Goal: Browse casually

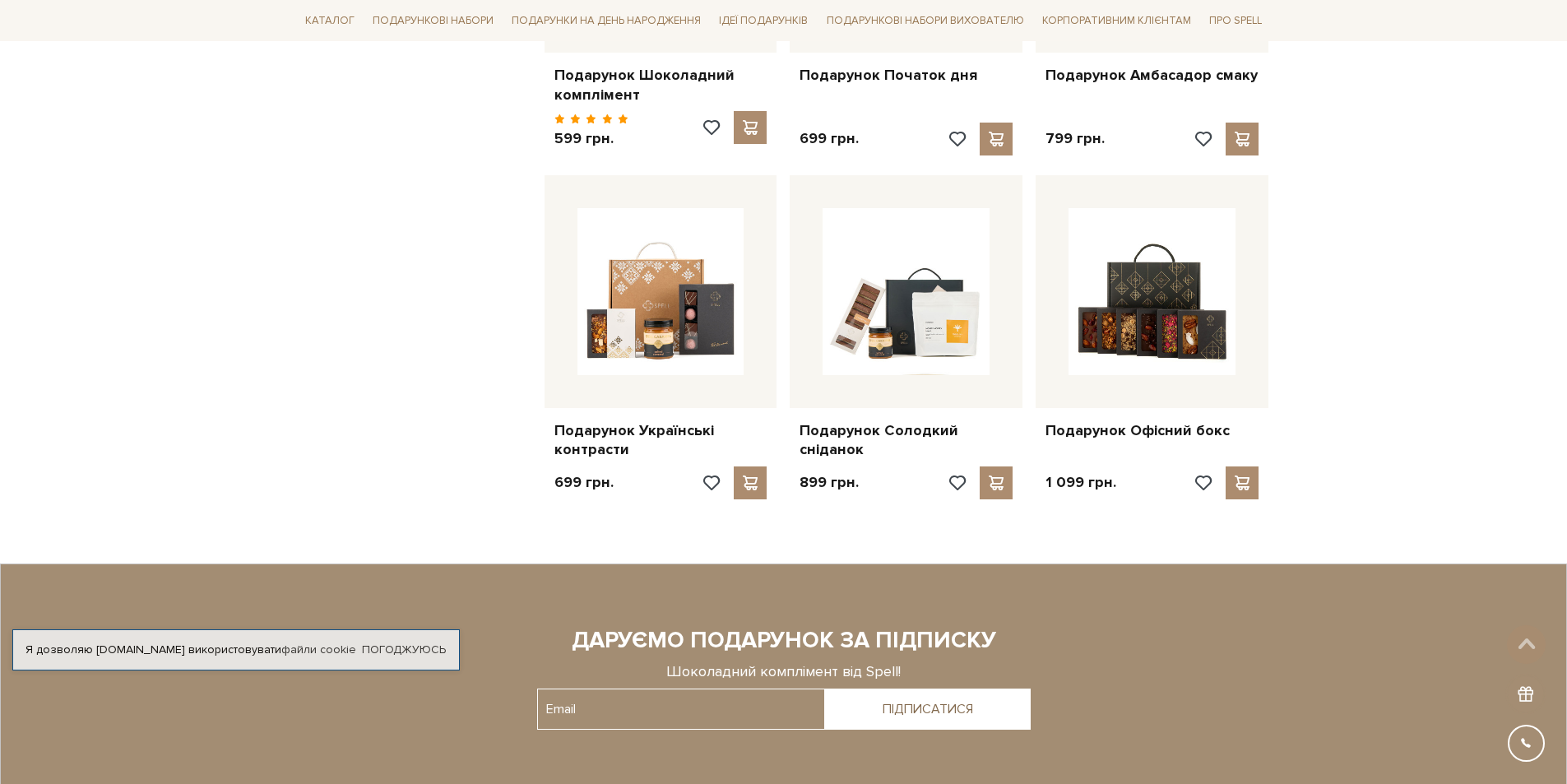
scroll to position [1562, 0]
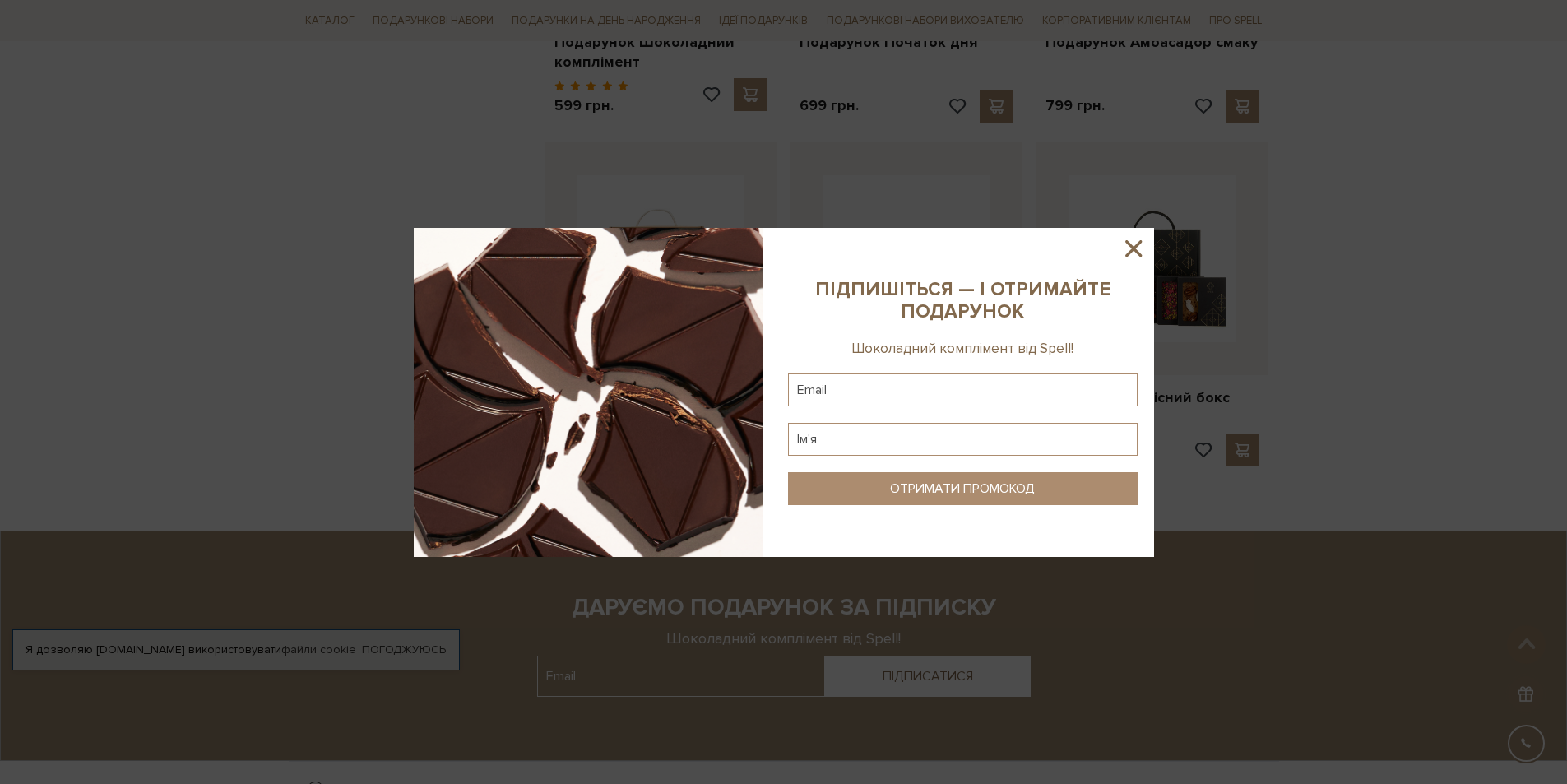
click at [1131, 237] on icon at bounding box center [1133, 248] width 28 height 28
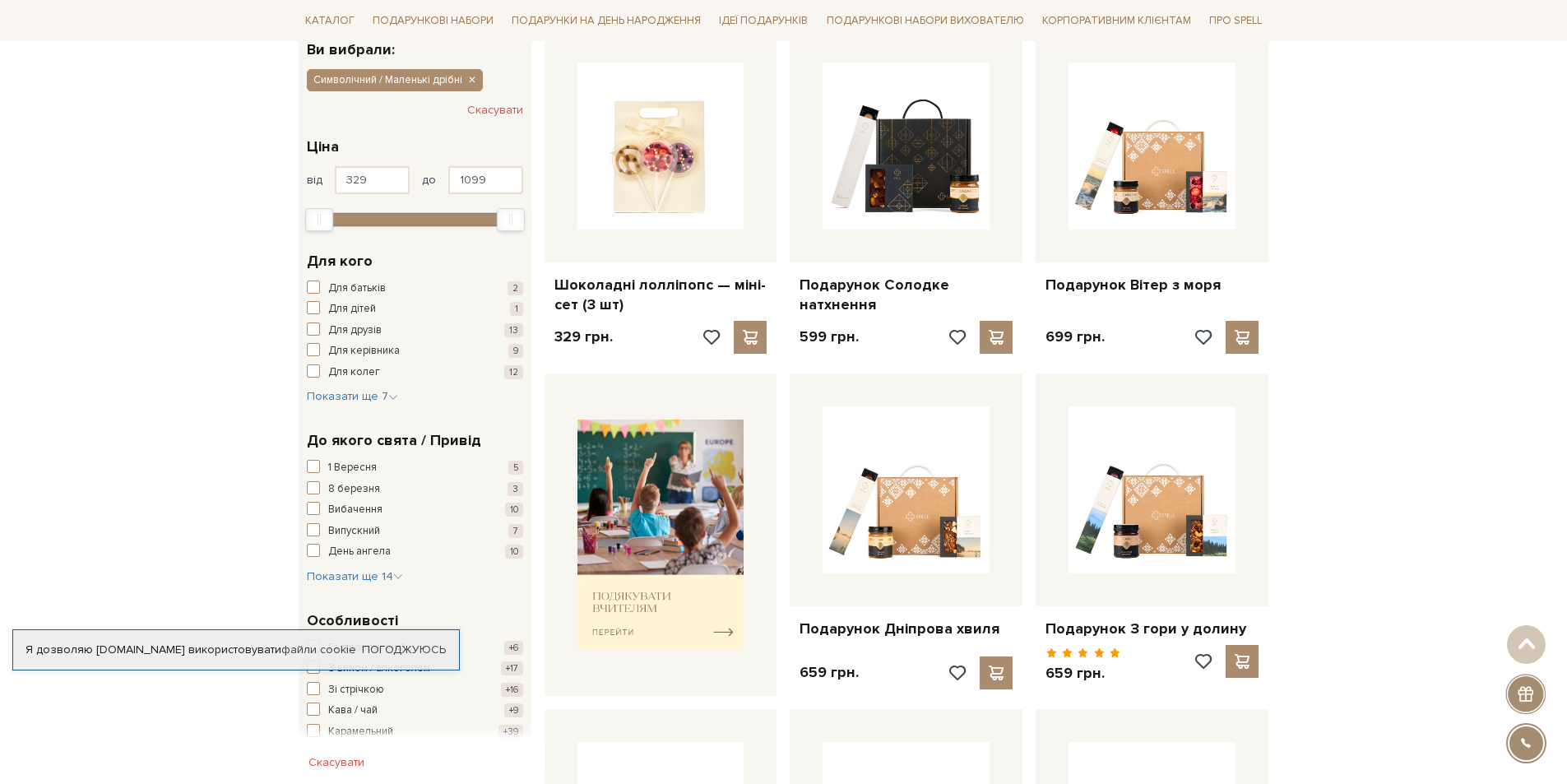
scroll to position [329, 0]
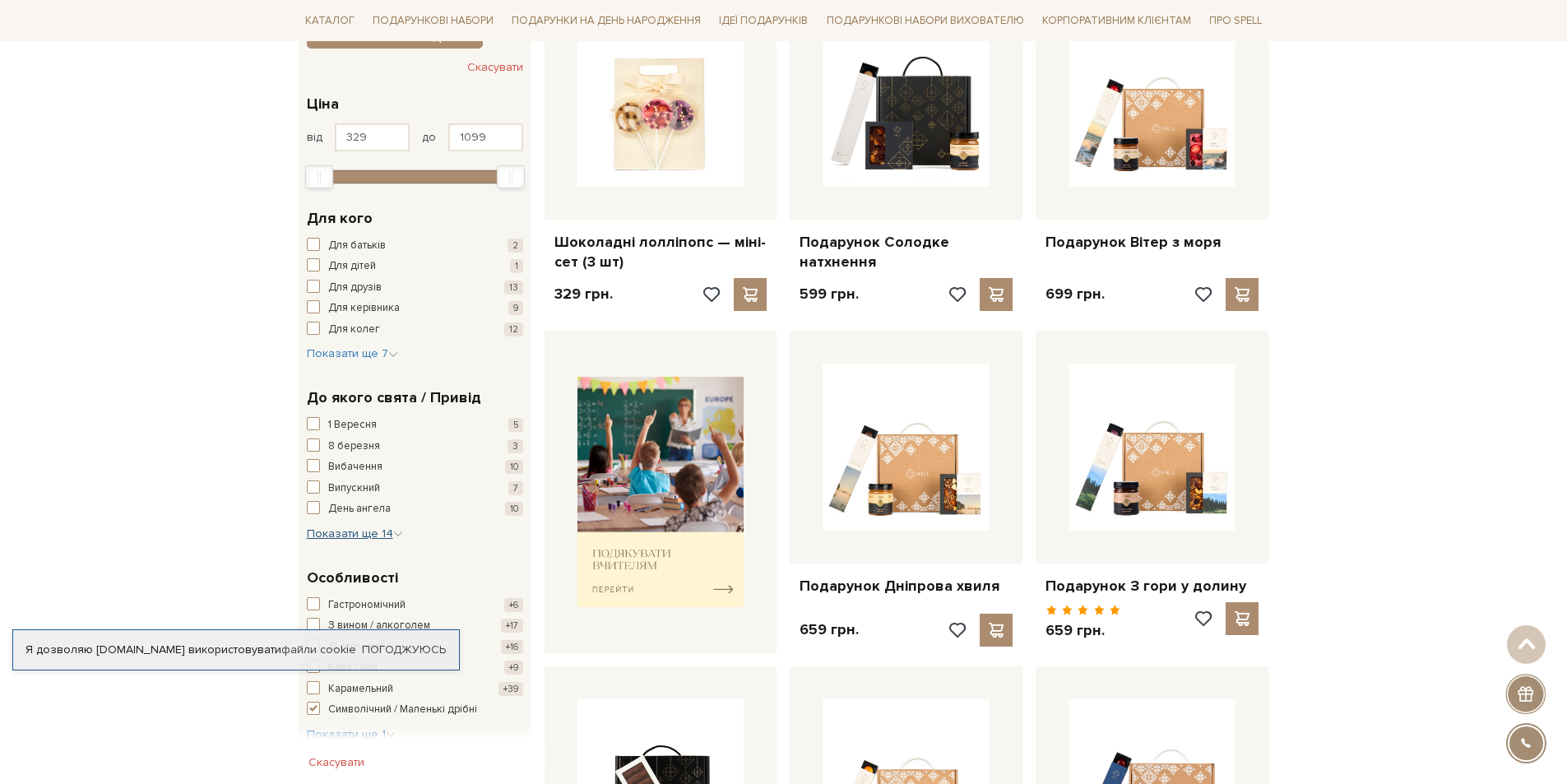
click at [343, 533] on span "Показати ще 14" at bounding box center [355, 533] width 96 height 14
click at [407, 645] on link "Погоджуюсь" at bounding box center [403, 649] width 84 height 14
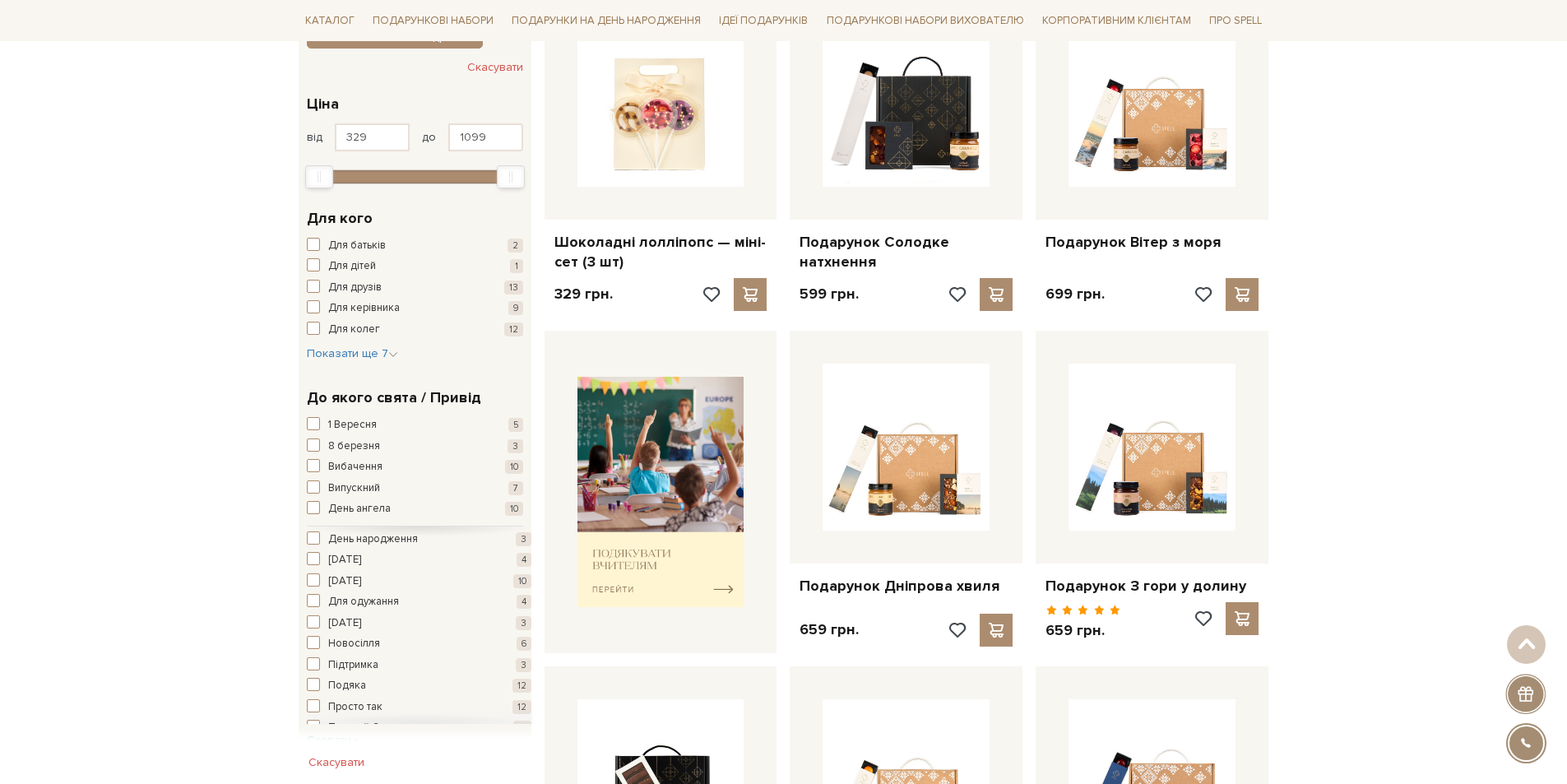
scroll to position [115, 0]
click at [369, 673] on span "Просто так" at bounding box center [356, 673] width 54 height 16
